Goal: Find specific page/section: Find specific page/section

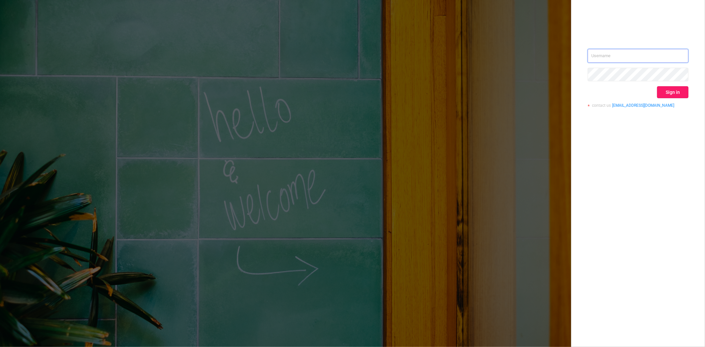
type input "steve@protected.media"
click at [667, 91] on button "Sign in" at bounding box center [672, 92] width 31 height 12
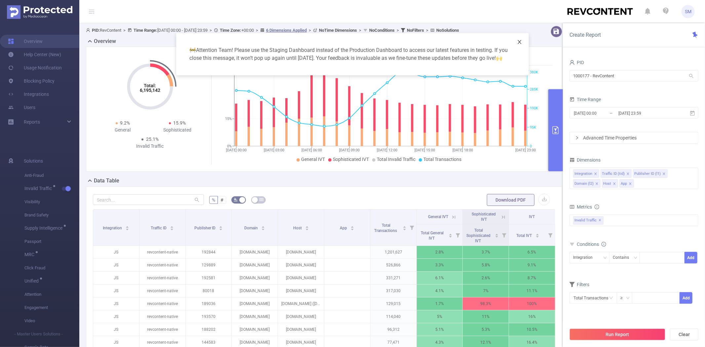
click at [520, 40] on icon "icon: close" at bounding box center [520, 42] width 4 height 4
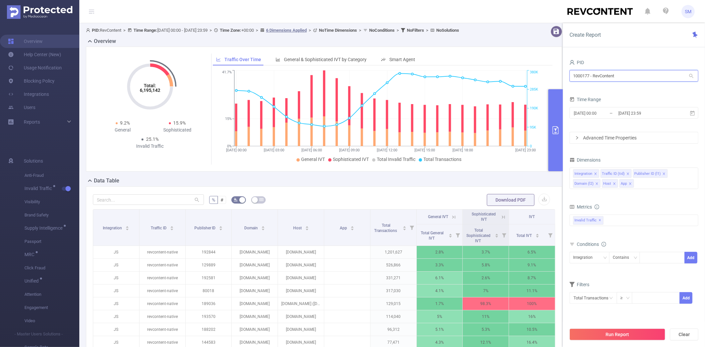
drag, startPoint x: 631, startPoint y: 75, endPoint x: 553, endPoint y: 75, distance: 78.3
click at [553, 75] on section "PID: RevContent > Time Range: 2025-09-25 00:00 - 2025-09-25 23:59 > Time Zone: …" at bounding box center [392, 228] width 626 height 410
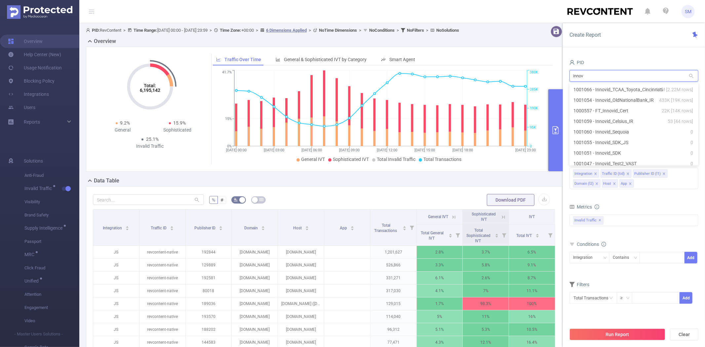
drag, startPoint x: 596, startPoint y: 75, endPoint x: 572, endPoint y: 75, distance: 23.8
click at [572, 75] on input "innov" at bounding box center [633, 76] width 129 height 12
type input "innov"
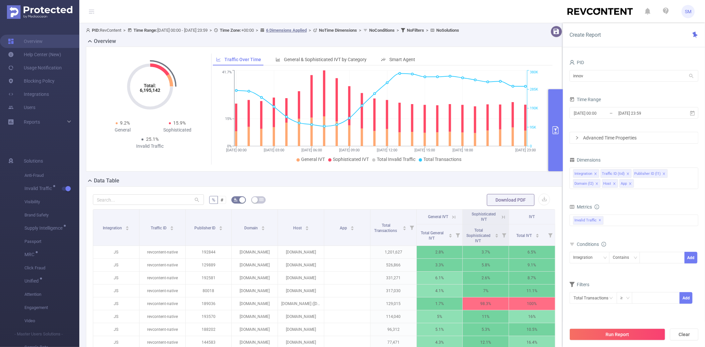
drag, startPoint x: 632, startPoint y: 83, endPoint x: 564, endPoint y: 82, distance: 68.4
click at [632, 83] on div "innov innov" at bounding box center [633, 77] width 129 height 16
drag, startPoint x: 591, startPoint y: 75, endPoint x: 571, endPoint y: 74, distance: 20.2
click at [571, 74] on input "innov" at bounding box center [633, 76] width 129 height 12
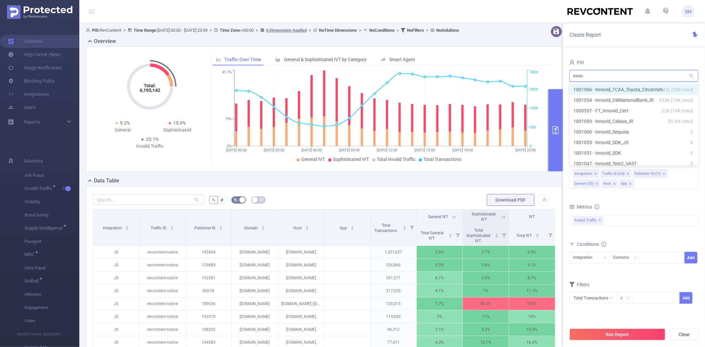
click at [592, 75] on input "innov" at bounding box center [633, 76] width 129 height 12
click at [601, 62] on div "PID" at bounding box center [633, 63] width 129 height 11
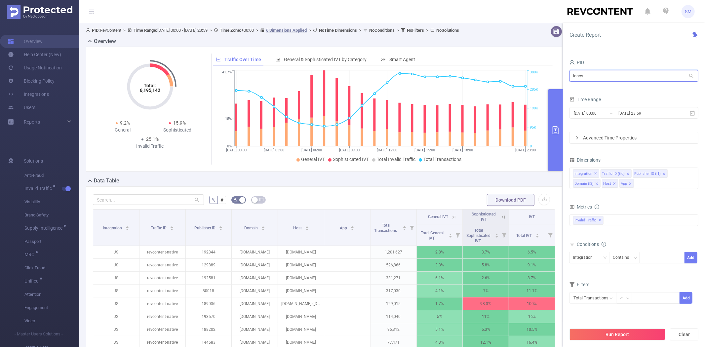
drag, startPoint x: 600, startPoint y: 74, endPoint x: 572, endPoint y: 75, distance: 27.8
click at [573, 75] on input "innov" at bounding box center [633, 76] width 129 height 12
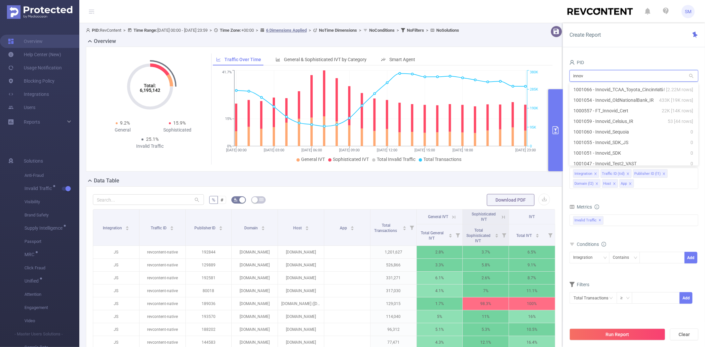
click at [628, 74] on input "innov" at bounding box center [633, 76] width 129 height 12
click at [633, 60] on div "PID" at bounding box center [633, 63] width 129 height 11
